Goal: Transaction & Acquisition: Subscribe to service/newsletter

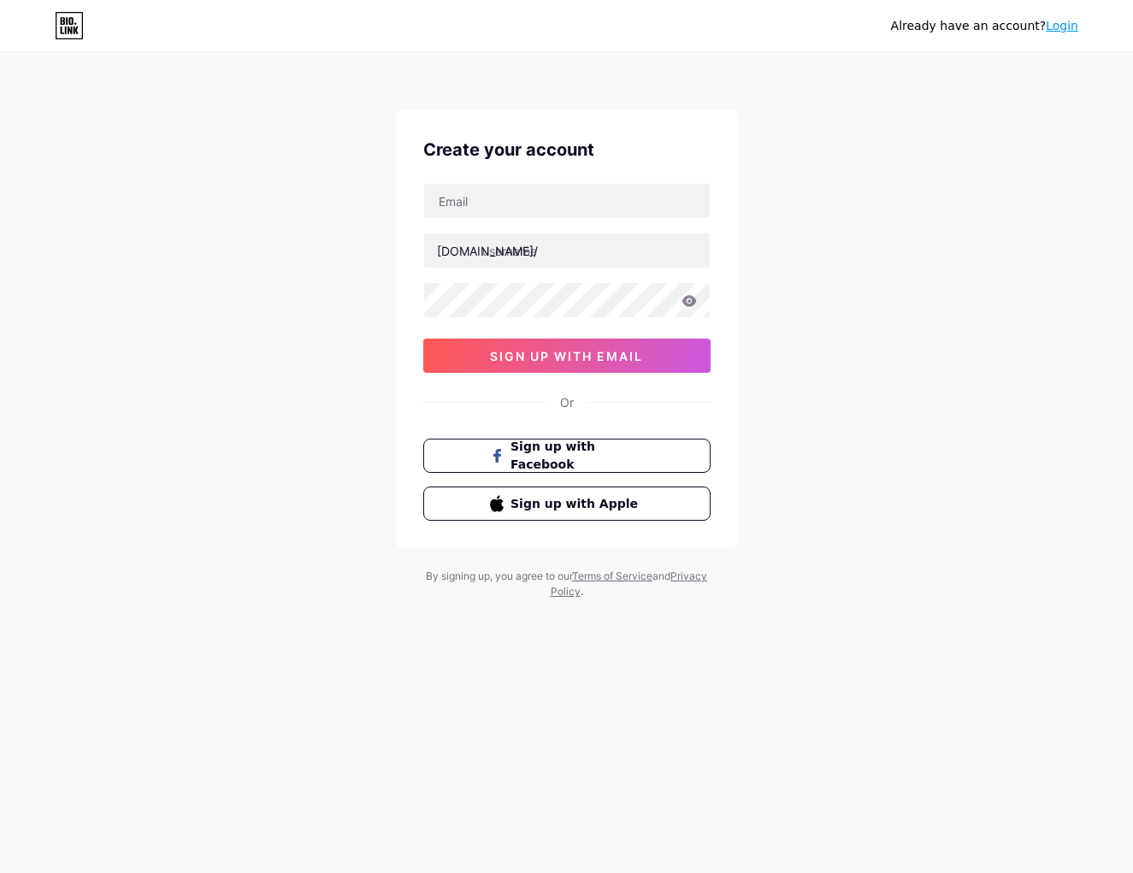
click at [514, 201] on input "text" at bounding box center [567, 201] width 286 height 34
paste input "[EMAIL_ADDRESS][DOMAIN_NAME]"
type input "[EMAIL_ADDRESS][DOMAIN_NAME]"
click at [496, 251] on input "text" at bounding box center [567, 251] width 286 height 34
paste input "onhuespa_global"
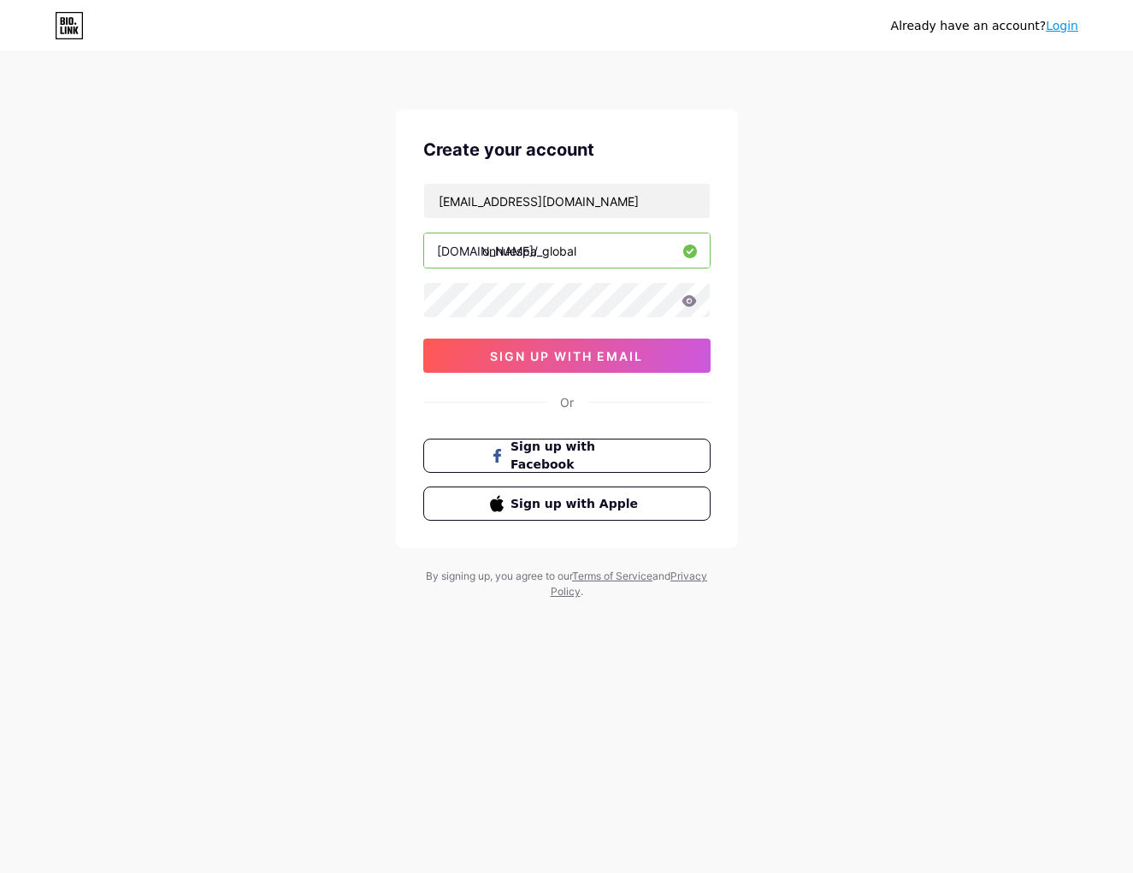
type input "onhuespa_global"
click at [682, 304] on icon at bounding box center [689, 300] width 15 height 11
click at [691, 303] on icon at bounding box center [689, 300] width 15 height 11
click at [565, 361] on span "sign up with email" at bounding box center [566, 356] width 153 height 15
